Goal: Task Accomplishment & Management: Manage account settings

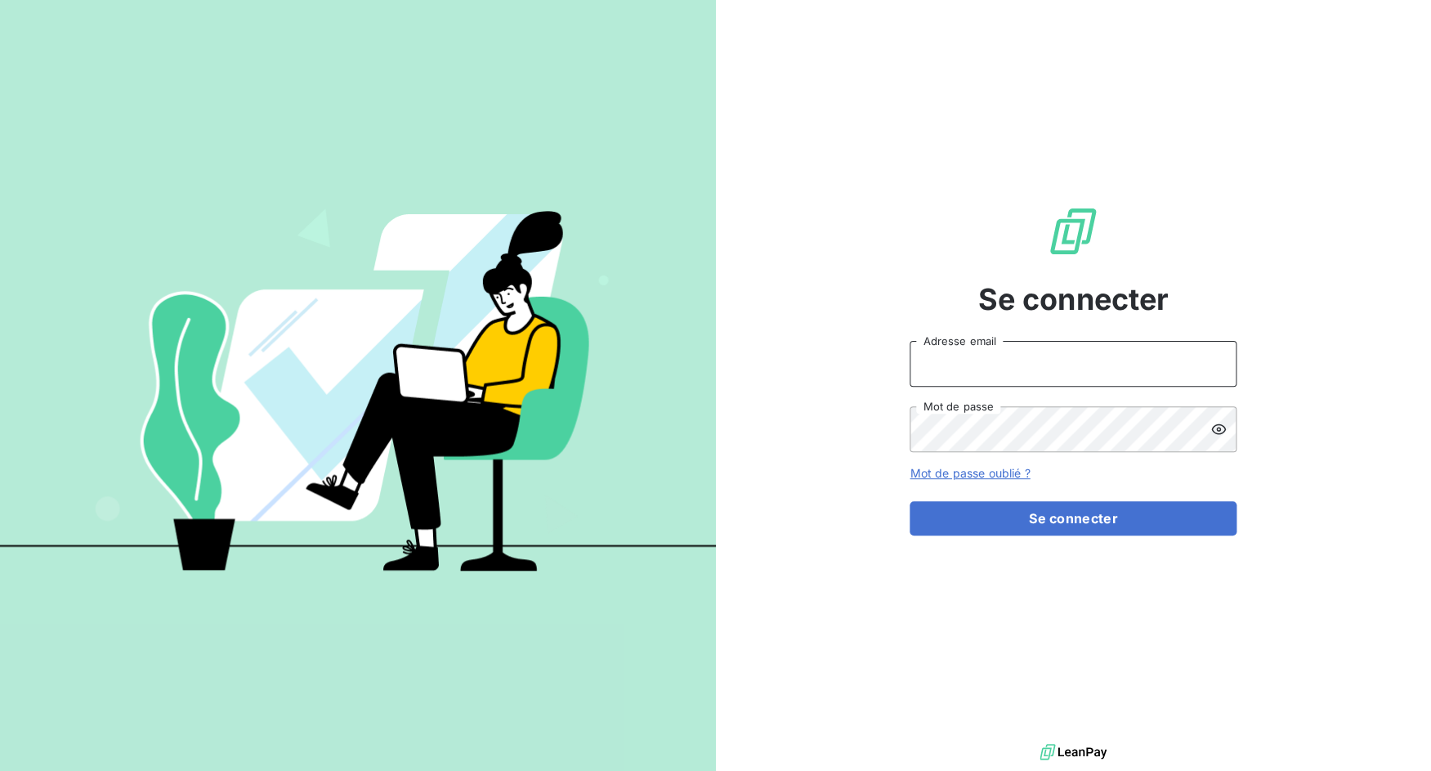
click at [974, 355] on input "Adresse email" at bounding box center [1073, 364] width 327 height 46
drag, startPoint x: 970, startPoint y: 365, endPoint x: 1043, endPoint y: 375, distance: 73.4
click at [1043, 375] on input "admin@3dcelo" at bounding box center [1073, 364] width 327 height 46
type input "admin@sonatelmobile"
click at [910, 501] on button "Se connecter" at bounding box center [1073, 518] width 327 height 34
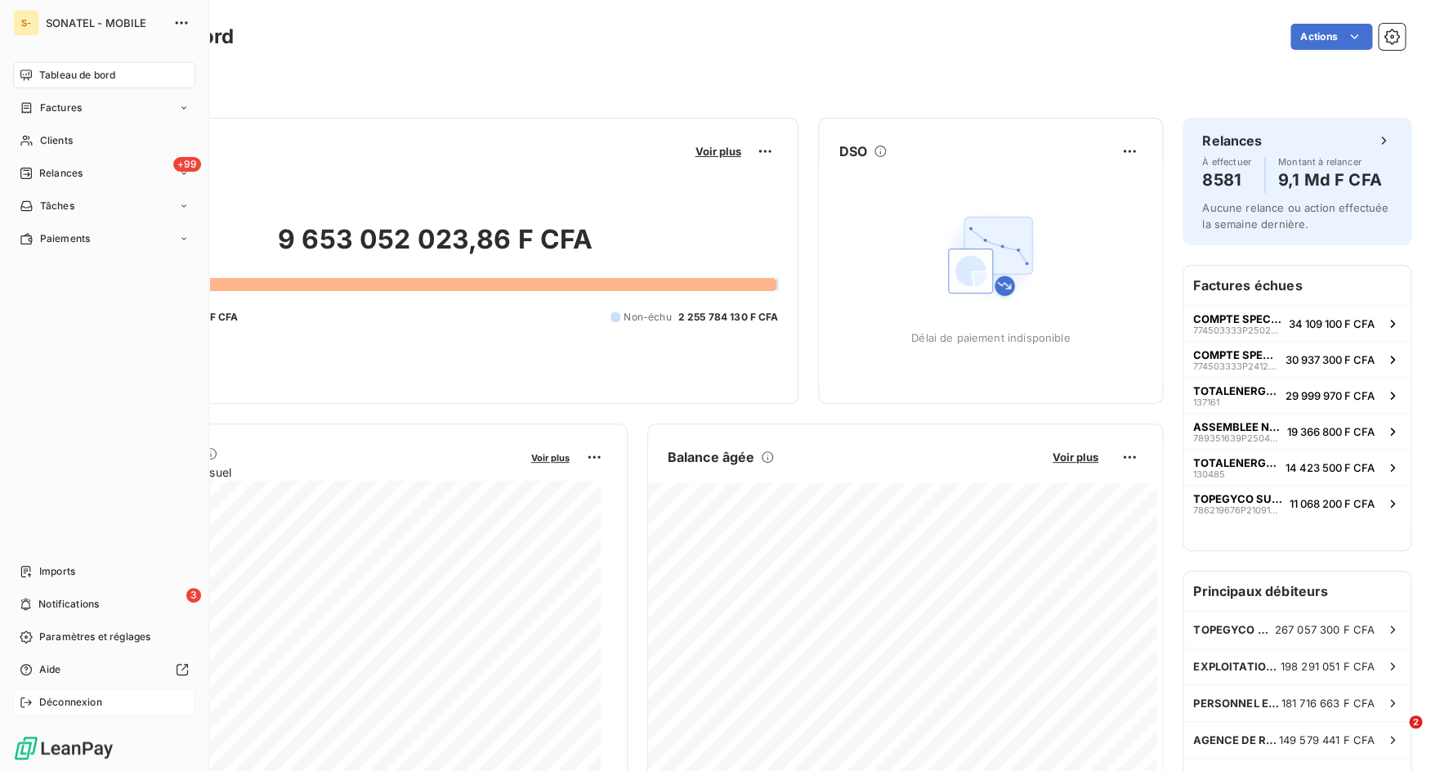
click at [78, 692] on div "Déconnexion" at bounding box center [104, 702] width 182 height 26
